Goal: Obtain resource: Download file/media

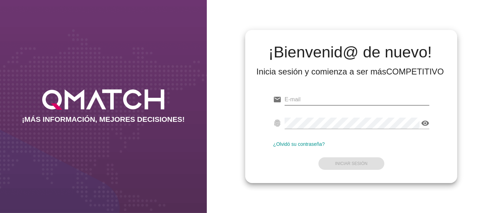
type input "[PERSON_NAME][EMAIL_ADDRESS][PERSON_NAME][DOMAIN_NAME]"
click at [353, 96] on input "[PERSON_NAME][EMAIL_ADDRESS][PERSON_NAME][DOMAIN_NAME]" at bounding box center [356, 99] width 145 height 11
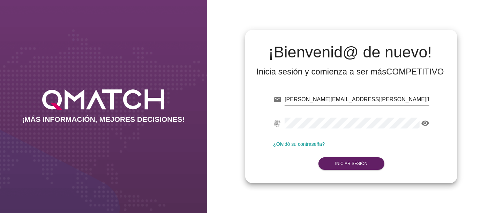
click at [276, 170] on form "email [PERSON_NAME][EMAIL_ADDRESS][PERSON_NAME][DOMAIN_NAME] fingerprint visibi…" at bounding box center [351, 131] width 156 height 82
click at [347, 171] on form "email [PERSON_NAME][EMAIL_ADDRESS][PERSON_NAME][DOMAIN_NAME] fingerprint visibi…" at bounding box center [351, 131] width 156 height 82
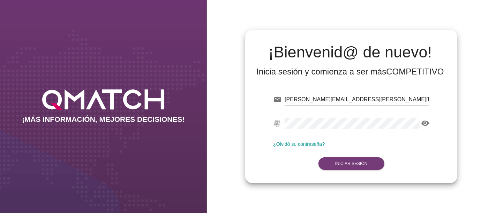
click at [347, 169] on button "Iniciar Sesión" at bounding box center [351, 164] width 66 height 13
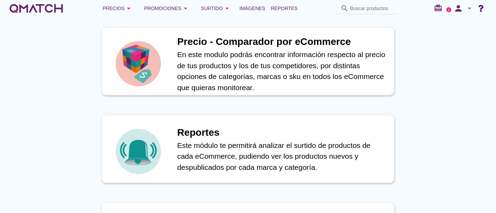
scroll to position [309, 0]
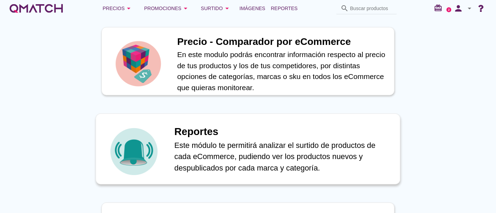
click at [198, 129] on h1 "Reportes" at bounding box center [283, 131] width 218 height 15
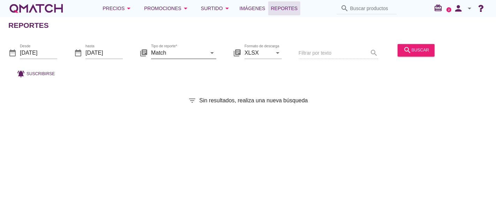
click at [166, 58] on input "Match" at bounding box center [178, 52] width 55 height 11
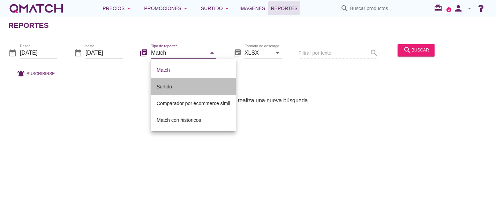
click at [170, 90] on div "Surtido" at bounding box center [193, 87] width 74 height 8
type input "Surtido"
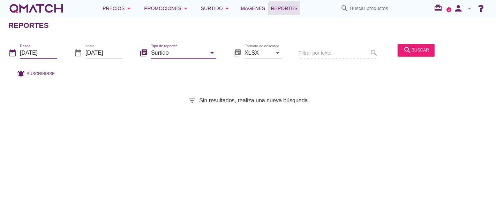
click at [50, 52] on input "[DATE]" at bounding box center [38, 52] width 37 height 11
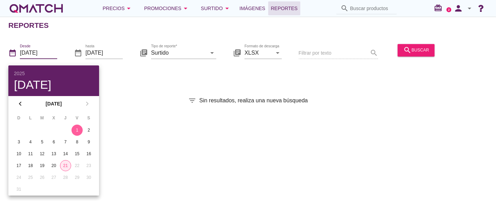
click at [63, 163] on div "21" at bounding box center [65, 166] width 10 height 6
type input "[DATE]"
click at [410, 48] on div "search buscar" at bounding box center [416, 50] width 26 height 8
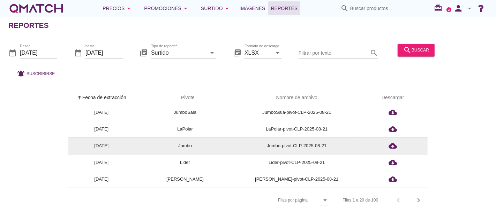
scroll to position [116, 0]
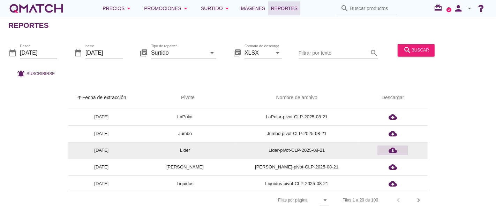
click at [393, 152] on icon "cloud_download" at bounding box center [392, 150] width 8 height 8
click at [394, 152] on icon "cloud_download" at bounding box center [392, 150] width 8 height 8
